Goal: Task Accomplishment & Management: Complete application form

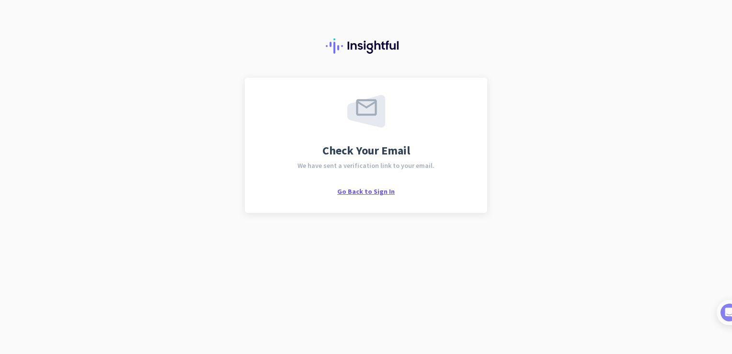
click at [379, 191] on span "Go Back to Sign In" at bounding box center [365, 191] width 57 height 9
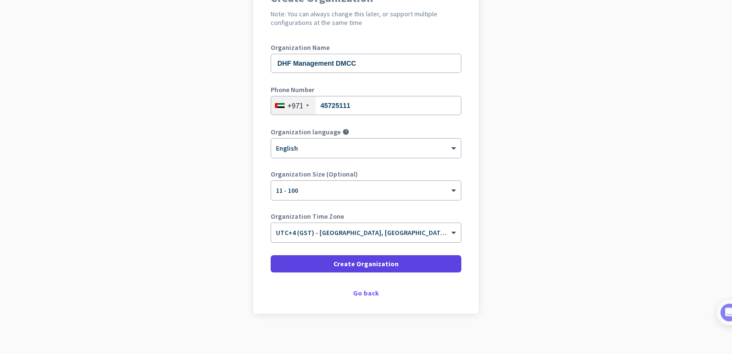
scroll to position [110, 0]
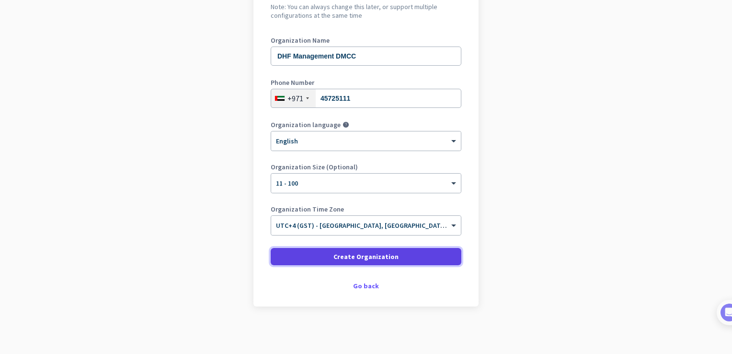
click at [379, 258] on span "Create Organization" at bounding box center [365, 257] width 65 height 10
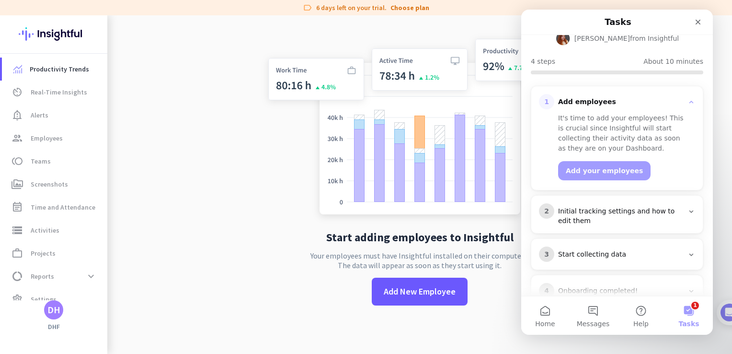
scroll to position [103, 0]
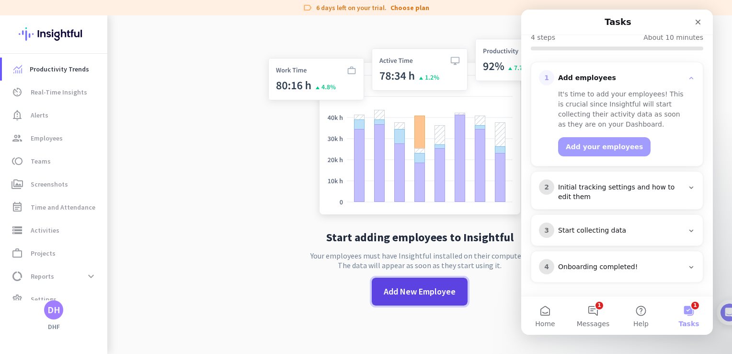
click at [402, 293] on span "Add New Employee" at bounding box center [420, 291] width 72 height 12
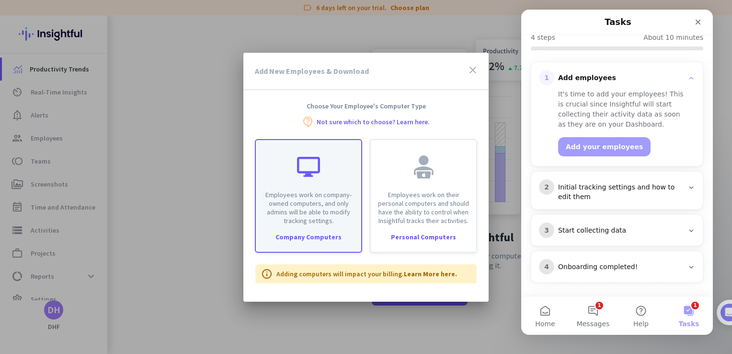
click at [320, 191] on p "Employees work on company-owned computers, and only admins will be able to modi…" at bounding box center [309, 207] width 94 height 34
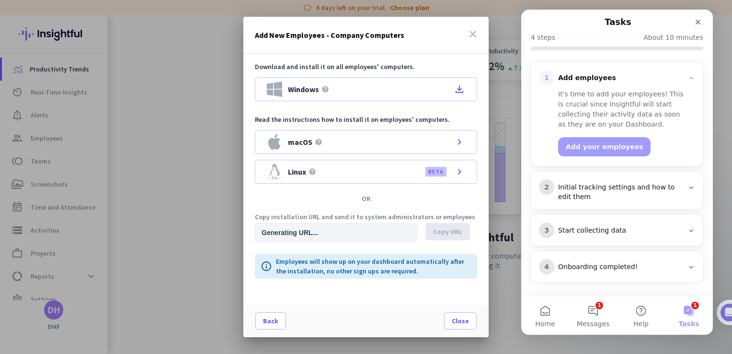
type input "[URL][DOMAIN_NAME]"
click at [443, 232] on span "Copy URL" at bounding box center [447, 232] width 29 height 10
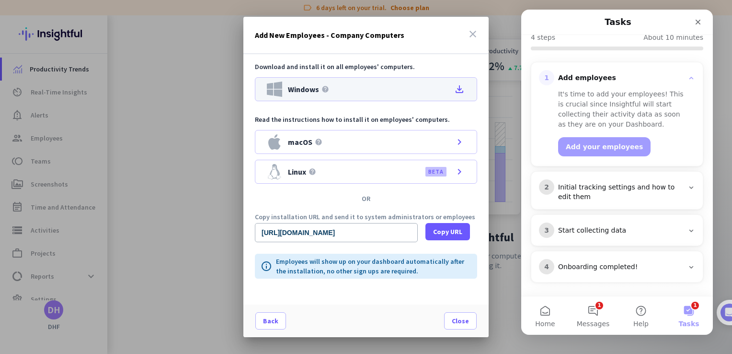
click at [462, 91] on icon "file_download" at bounding box center [459, 88] width 11 height 11
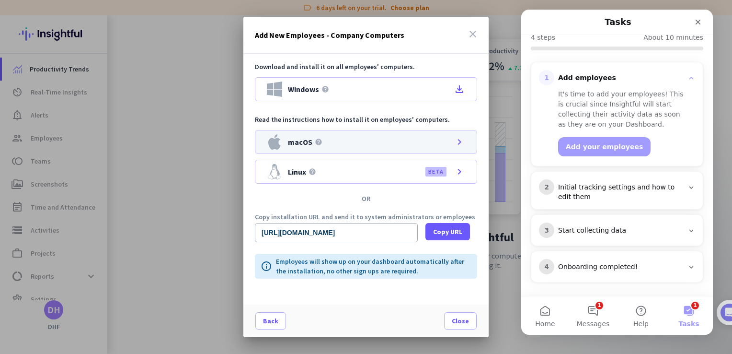
click at [458, 145] on icon "chevron_right" at bounding box center [459, 141] width 11 height 11
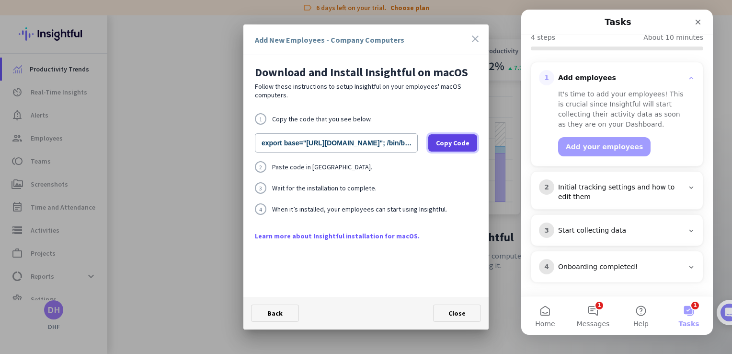
click at [466, 146] on span "Copy Code" at bounding box center [453, 143] width 34 height 10
click at [377, 239] on link "Learn more about Insightful installation for macOS." at bounding box center [366, 236] width 222 height 10
click at [450, 315] on span "Close" at bounding box center [456, 313] width 17 height 9
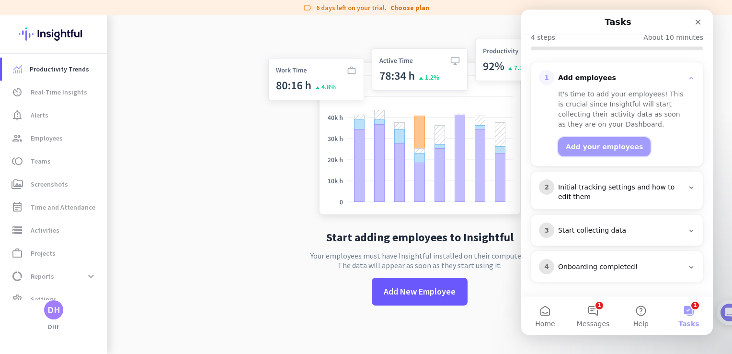
click at [595, 144] on button "Add your employees" at bounding box center [604, 146] width 92 height 19
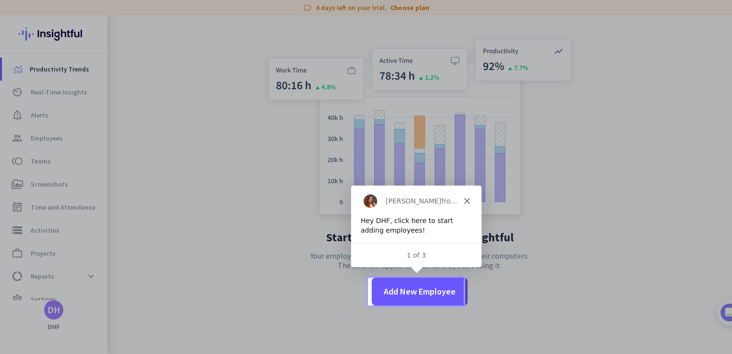
scroll to position [0, 0]
click at [470, 197] on div "[PERSON_NAME] from Insightful" at bounding box center [415, 199] width 130 height 31
click at [465, 200] on icon "Close" at bounding box center [466, 200] width 6 height 6
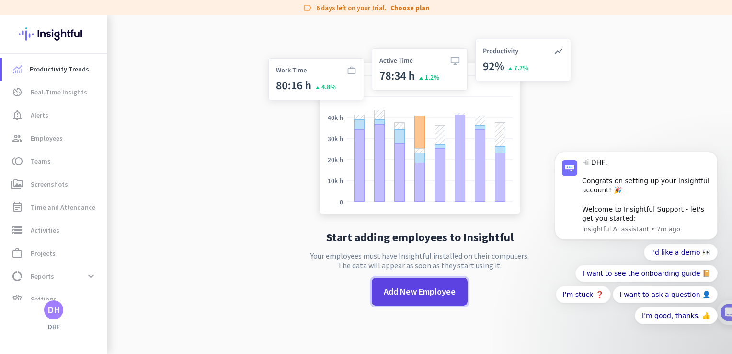
click at [403, 298] on span at bounding box center [420, 291] width 96 height 23
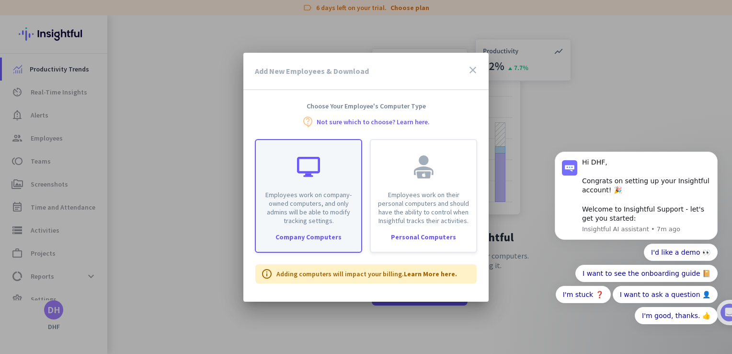
click at [312, 197] on p "Employees work on company-owned computers, and only admins will be able to modi…" at bounding box center [309, 207] width 94 height 34
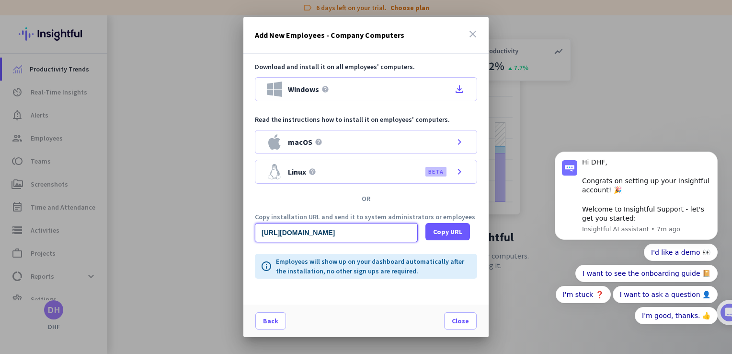
click at [357, 236] on input "[URL][DOMAIN_NAME]" at bounding box center [336, 232] width 163 height 19
drag, startPoint x: 368, startPoint y: 229, endPoint x: 419, endPoint y: 233, distance: 50.9
click at [419, 233] on div "[URL][DOMAIN_NAME] Copy URL" at bounding box center [366, 232] width 222 height 19
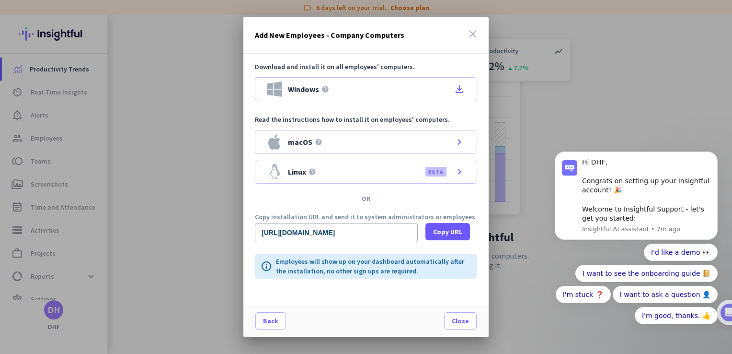
click at [410, 246] on div "Download and install it on all employees' computers. Windows help file_download…" at bounding box center [365, 179] width 245 height 250
click at [466, 323] on span "Close" at bounding box center [460, 321] width 17 height 10
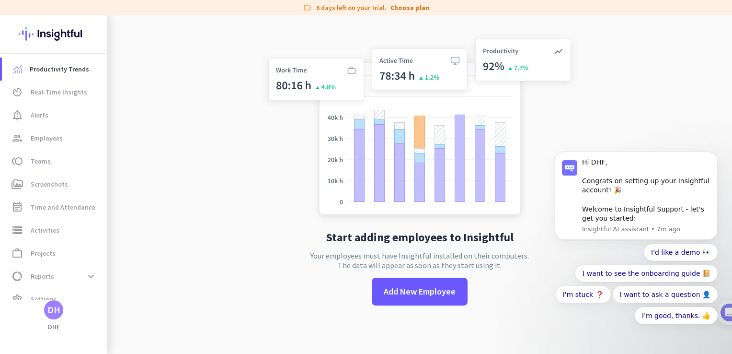
click at [203, 246] on app-no-employees "Start adding employees to Insightful Your employees must have Insightful instal…" at bounding box center [419, 177] width 625 height 354
click at [173, 230] on app-no-employees "Start adding employees to Insightful Your employees must have Insightful instal…" at bounding box center [419, 177] width 625 height 354
click at [445, 294] on span "Add New Employee" at bounding box center [420, 291] width 72 height 12
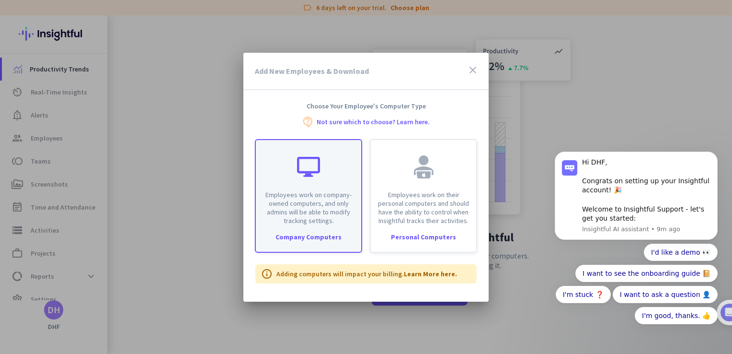
click at [315, 218] on p "Employees work on company-owned computers, and only admins will be able to modi…" at bounding box center [309, 207] width 94 height 34
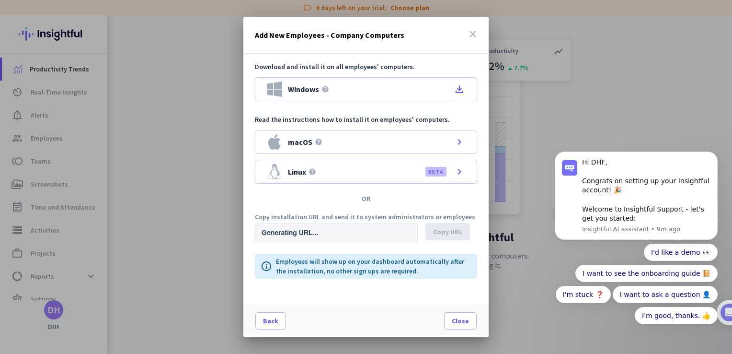
type input "[URL][DOMAIN_NAME]"
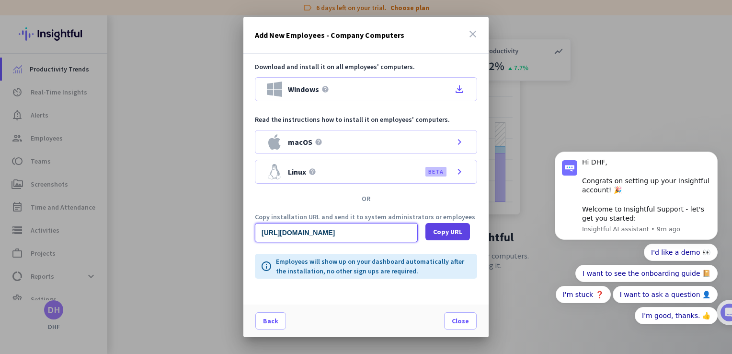
scroll to position [0, 954]
drag, startPoint x: 389, startPoint y: 232, endPoint x: 381, endPoint y: 234, distance: 7.9
click at [381, 234] on input "[URL][DOMAIN_NAME]" at bounding box center [336, 232] width 163 height 19
click at [391, 232] on input "[URL][DOMAIN_NAME]" at bounding box center [336, 232] width 163 height 19
drag, startPoint x: 379, startPoint y: 231, endPoint x: 240, endPoint y: 221, distance: 138.8
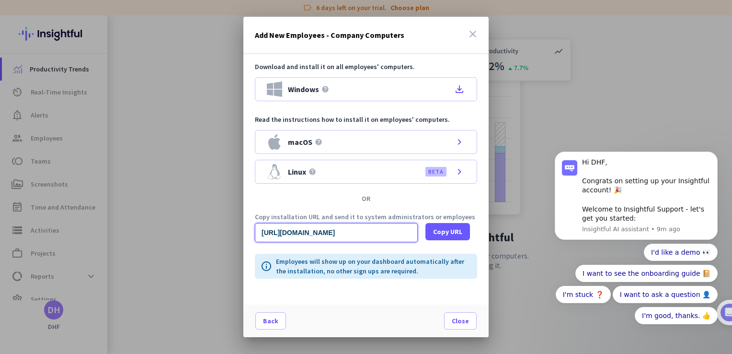
click at [240, 221] on div "Add New Employees - Company Computers close Download and install it on all empl…" at bounding box center [366, 177] width 732 height 354
click at [278, 229] on input "[URL][DOMAIN_NAME]" at bounding box center [336, 232] width 163 height 19
drag, startPoint x: 283, startPoint y: 230, endPoint x: 234, endPoint y: 226, distance: 49.1
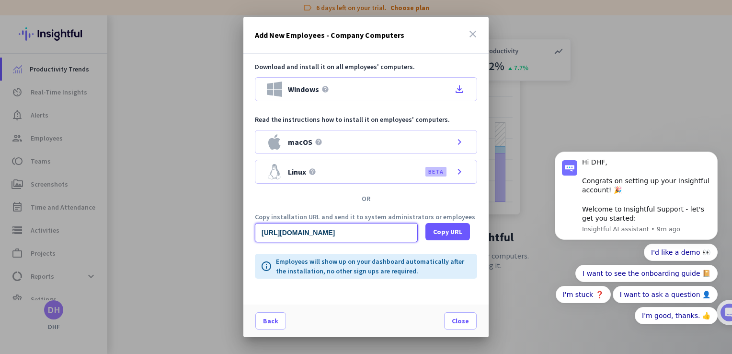
click at [234, 226] on div "Add New Employees - Company Computers close Download and install it on all empl…" at bounding box center [366, 177] width 732 height 354
click at [298, 229] on input "[URL][DOMAIN_NAME]" at bounding box center [336, 232] width 163 height 19
drag, startPoint x: 140, startPoint y: 18, endPoint x: 149, endPoint y: 18, distance: 8.1
click at [140, 18] on div at bounding box center [366, 177] width 732 height 354
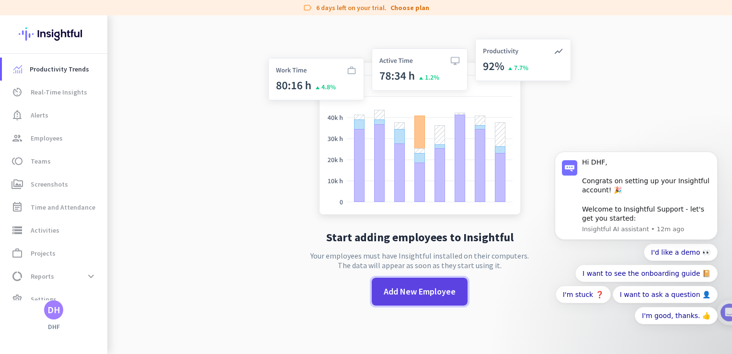
click at [419, 295] on span "Add New Employee" at bounding box center [420, 291] width 72 height 12
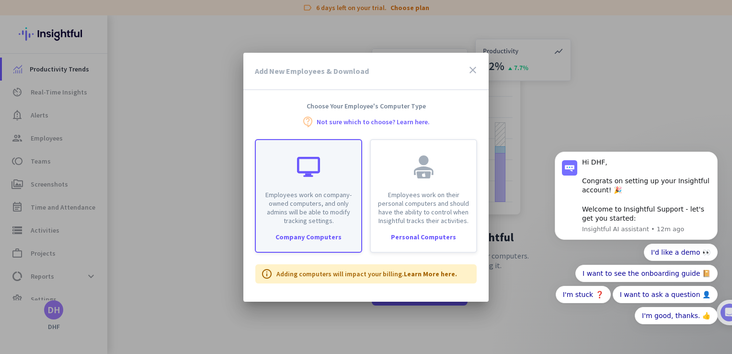
click at [313, 162] on div at bounding box center [308, 166] width 23 height 23
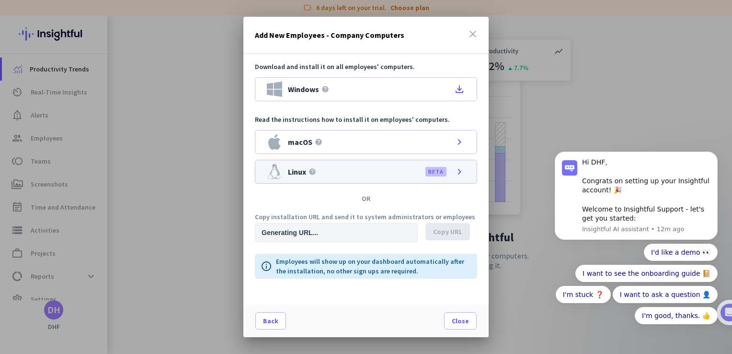
type input "[URL][DOMAIN_NAME]"
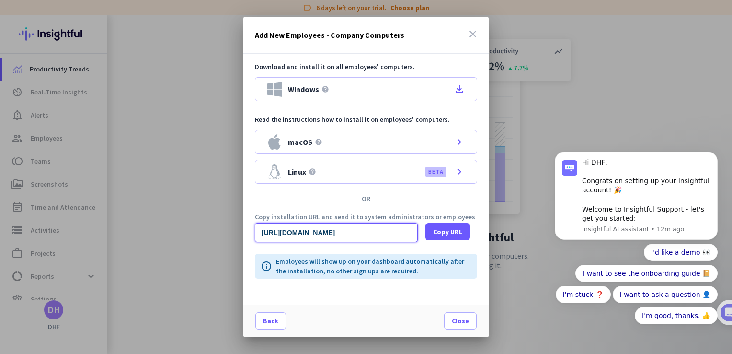
scroll to position [0, 960]
drag, startPoint x: 374, startPoint y: 235, endPoint x: 500, endPoint y: 239, distance: 126.5
click at [500, 239] on div "Add New Employees - Company Computers close Download and install it on all empl…" at bounding box center [366, 177] width 732 height 354
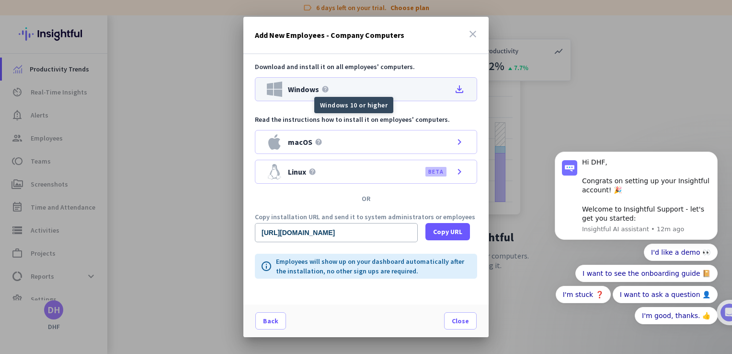
scroll to position [0, 0]
click at [325, 88] on icon "help" at bounding box center [325, 89] width 8 height 8
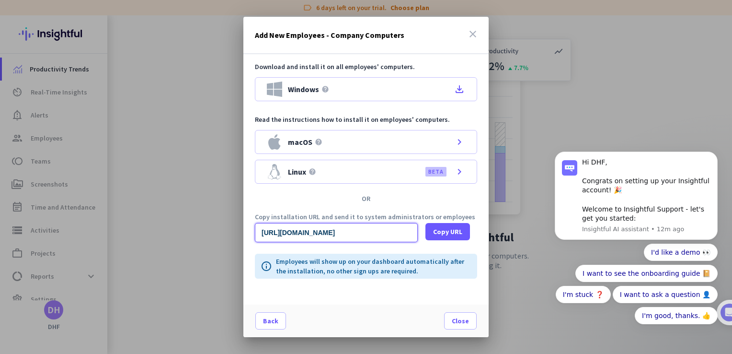
click at [380, 229] on input "[URL][DOMAIN_NAME]" at bounding box center [336, 232] width 163 height 19
click at [470, 32] on icon "close" at bounding box center [472, 33] width 11 height 11
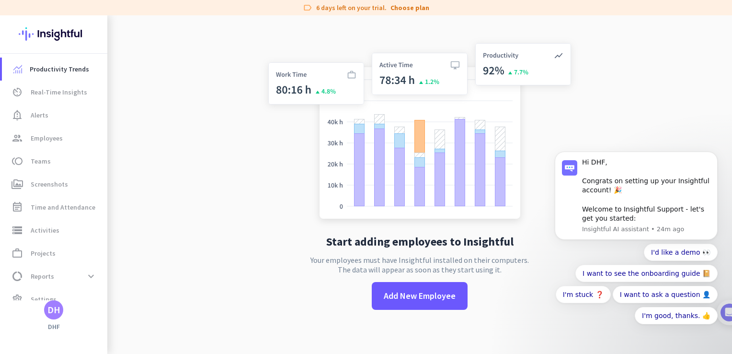
scroll to position [15, 0]
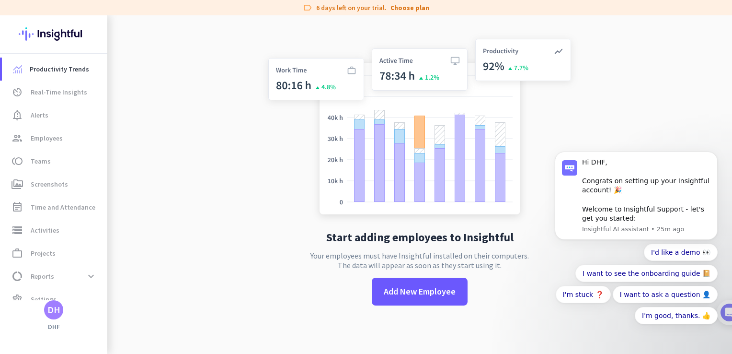
click at [227, 252] on app-no-employees "Start adding employees to Insightful Your employees must have Insightful instal…" at bounding box center [419, 177] width 625 height 354
click at [269, 259] on div "Start adding employees to Insightful Your employees must have Insightful instal…" at bounding box center [419, 177] width 317 height 354
click at [251, 203] on app-no-employees "Start adding employees to Insightful Your employees must have Insightful instal…" at bounding box center [419, 177] width 625 height 354
